Goal: Browse casually

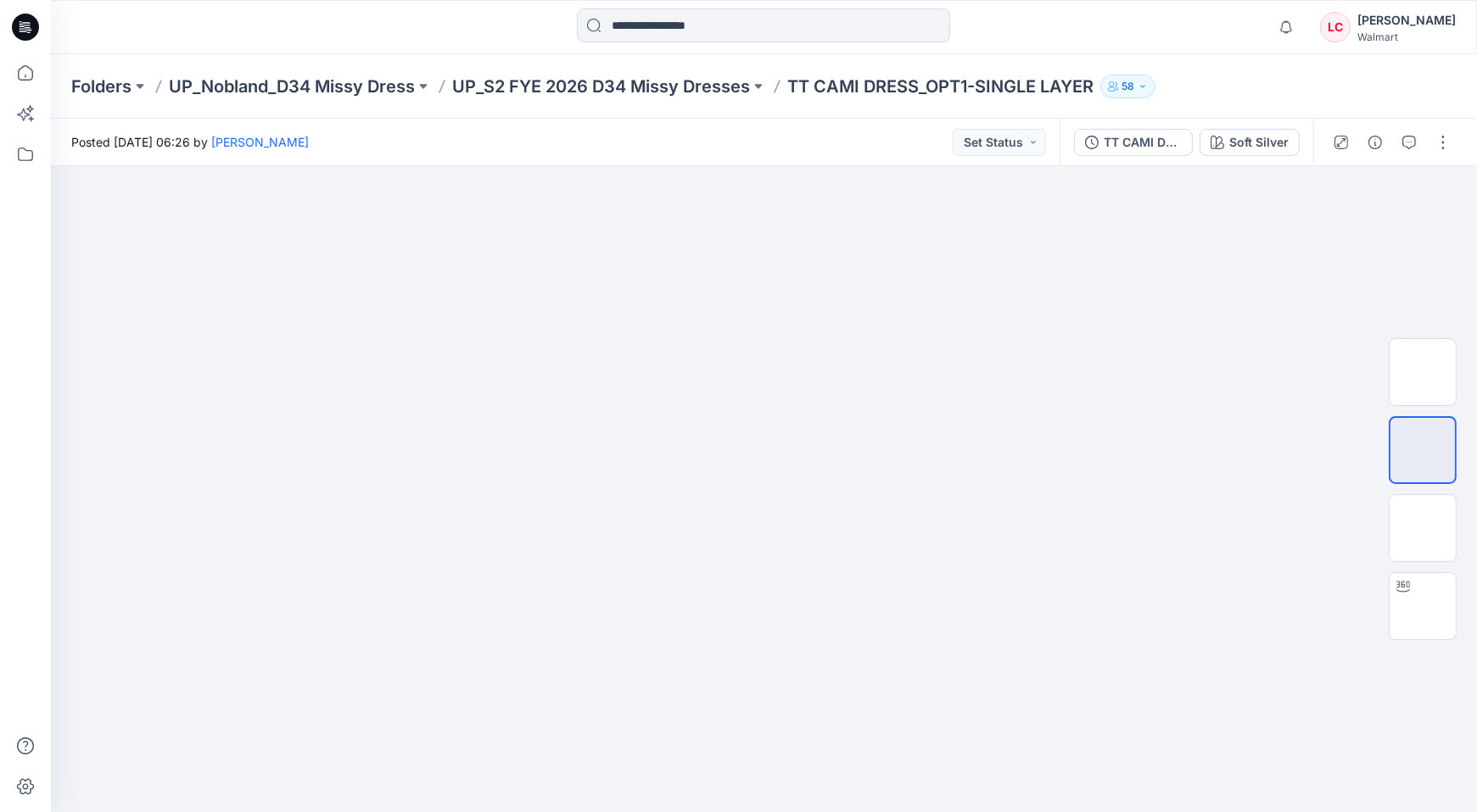
click at [28, 25] on icon at bounding box center [27, 25] width 8 height 1
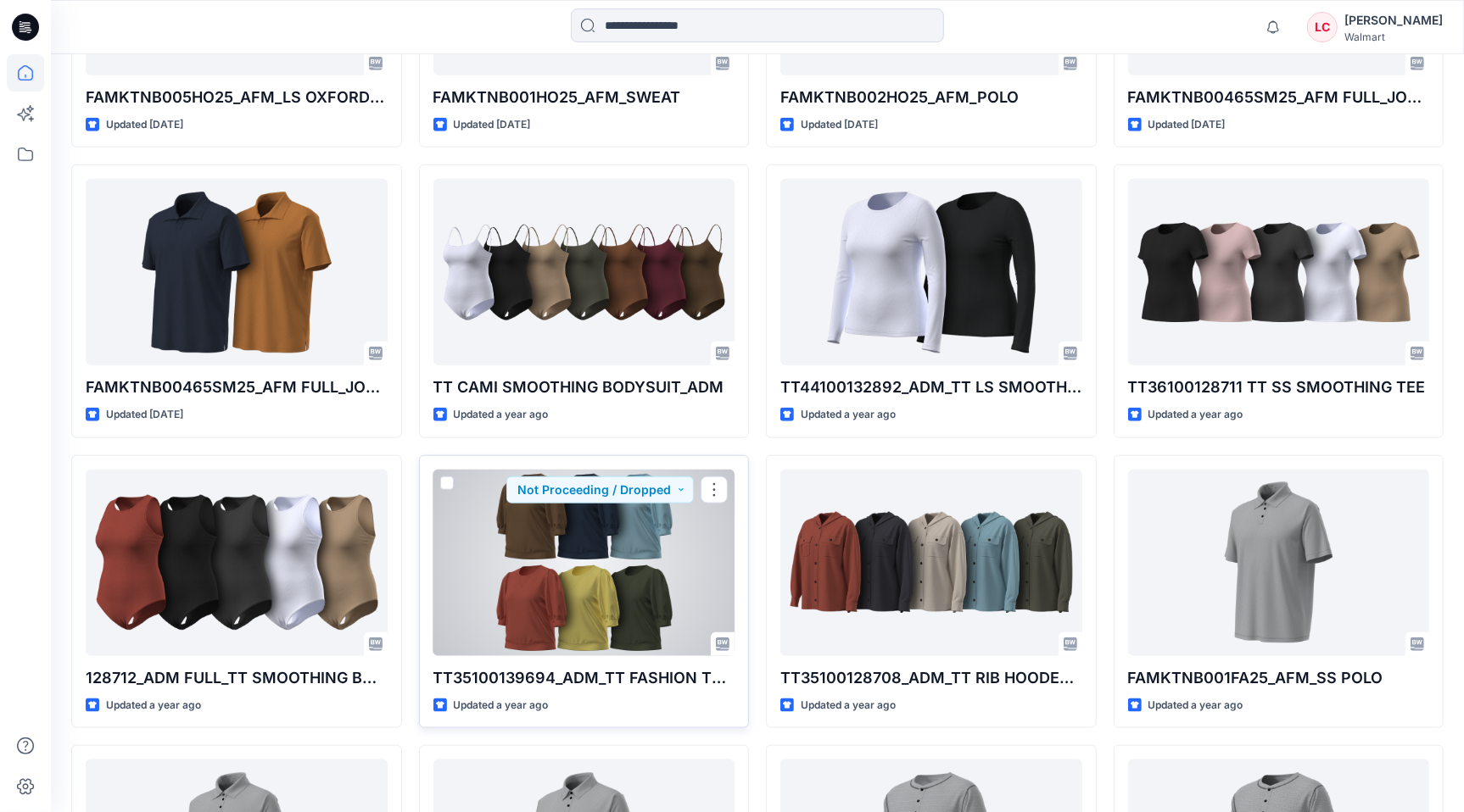
click at [569, 469] on div at bounding box center [584, 563] width 302 height 187
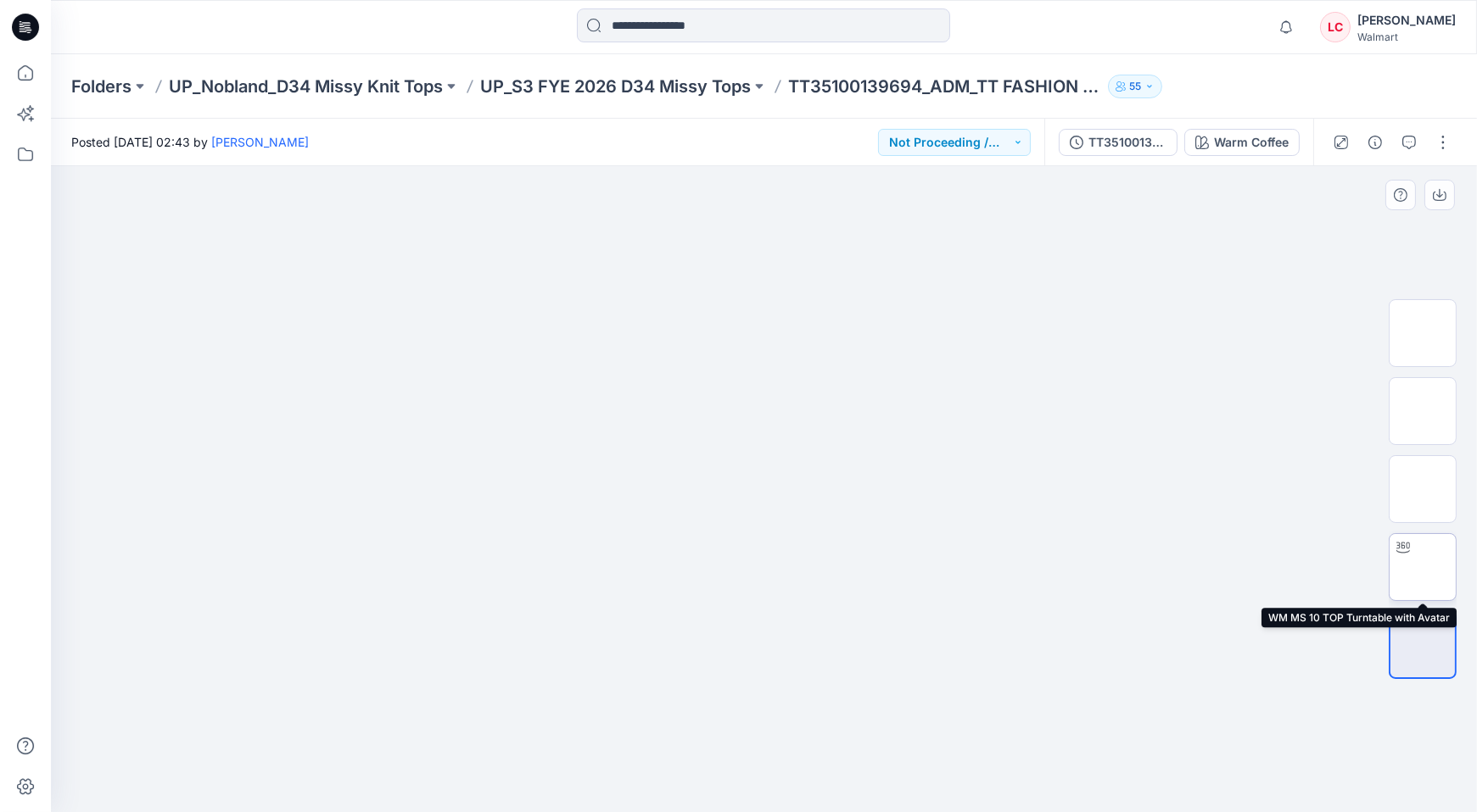
click at [1423, 567] on img at bounding box center [1423, 567] width 0 height 0
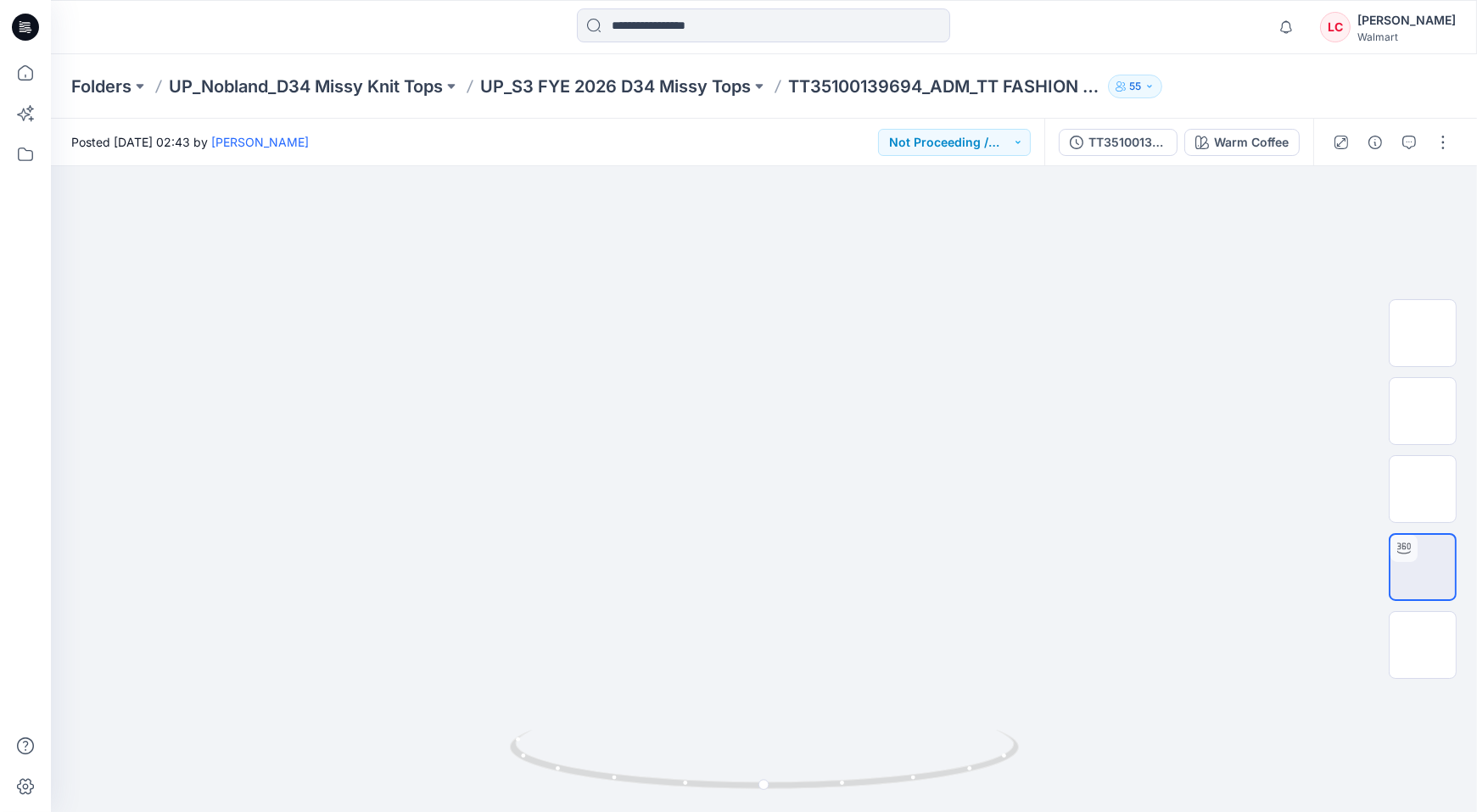
click at [32, 34] on icon at bounding box center [25, 27] width 28 height 28
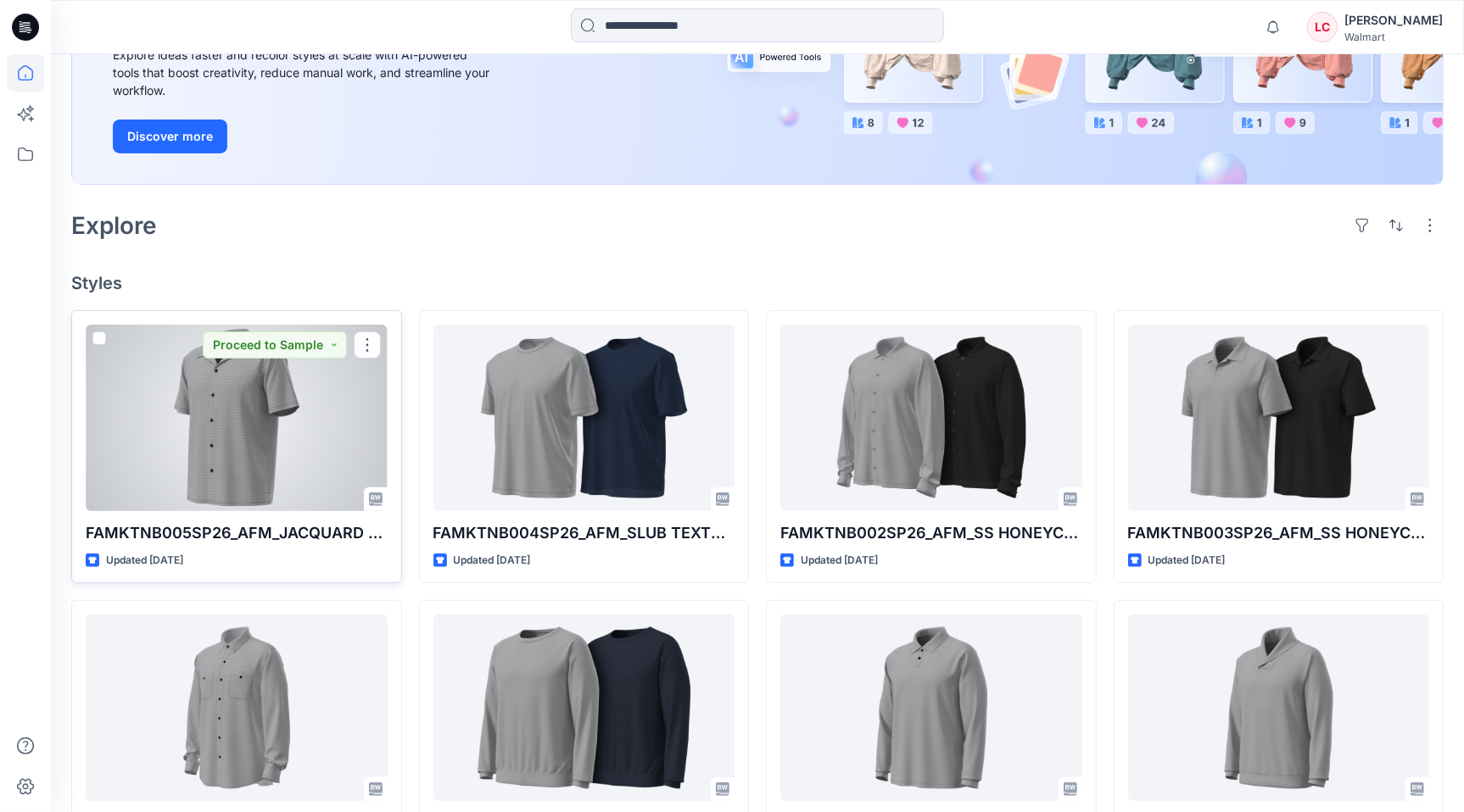
scroll to position [252, 0]
click at [290, 529] on p "FAMKTNB005SP26_AFM_JACQUARD FULL BUTTON SHIRT" at bounding box center [236, 532] width 302 height 24
click at [260, 423] on div at bounding box center [236, 417] width 302 height 187
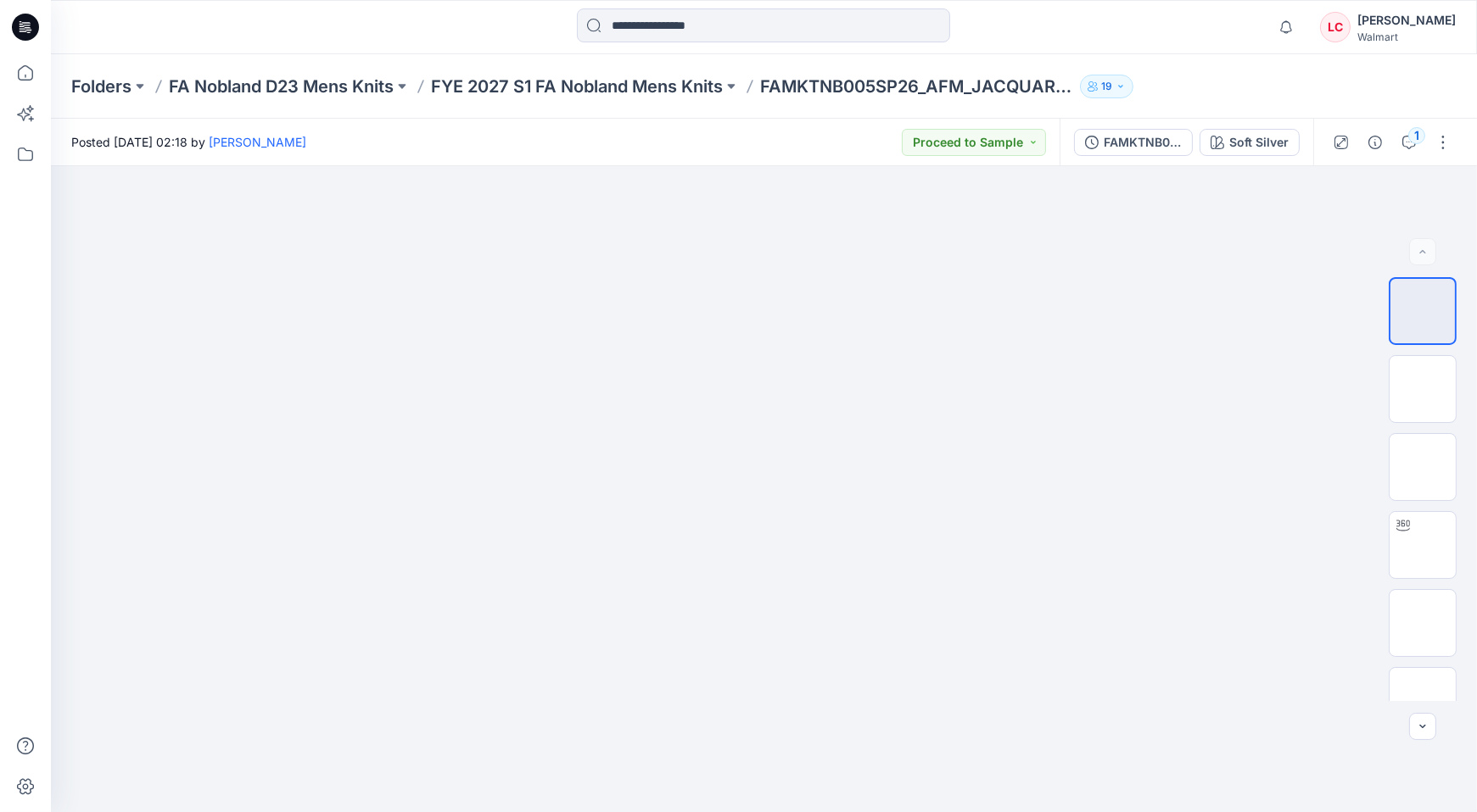
click at [25, 25] on icon at bounding box center [27, 25] width 8 height 1
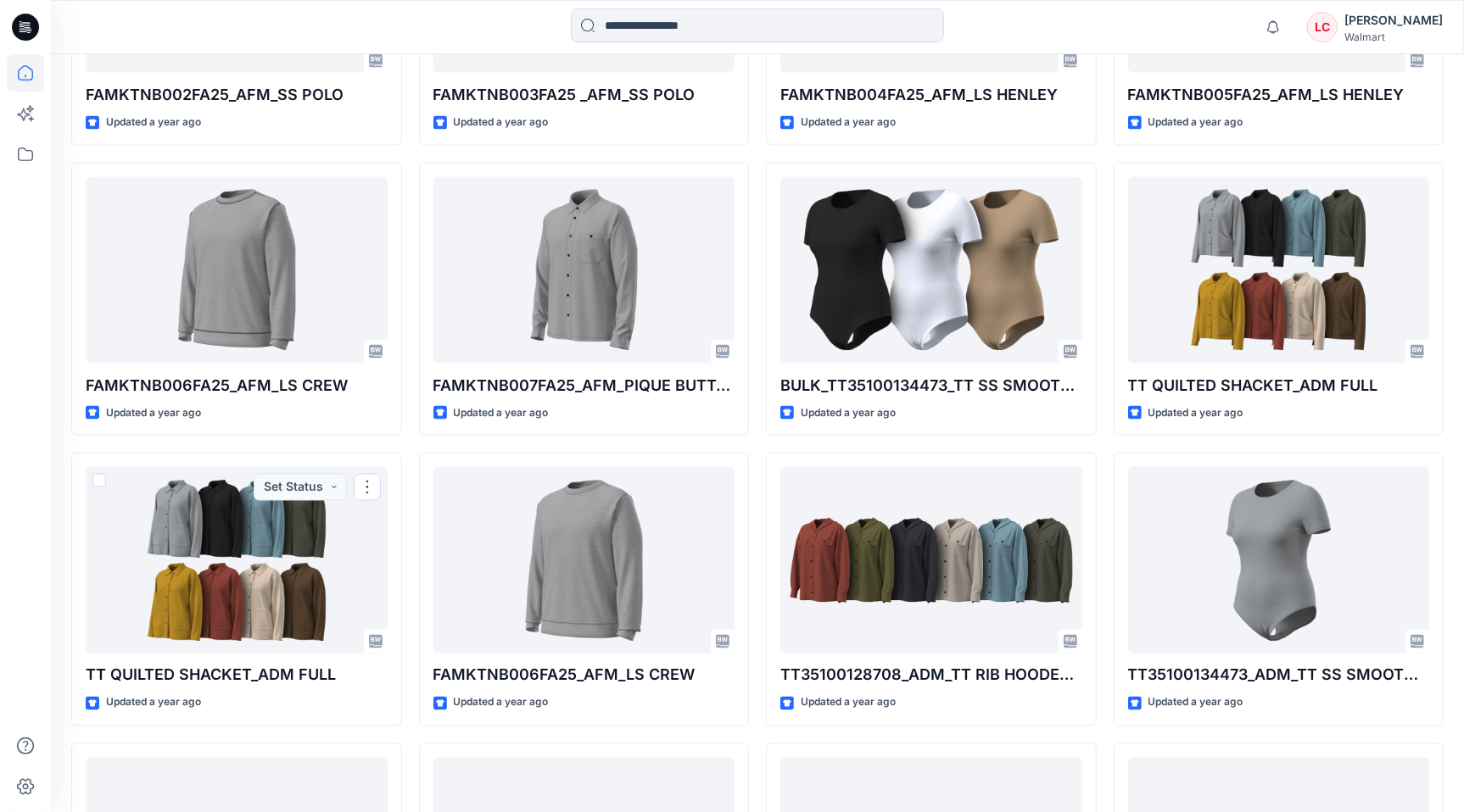
scroll to position [2144, 0]
